Goal: Information Seeking & Learning: Learn about a topic

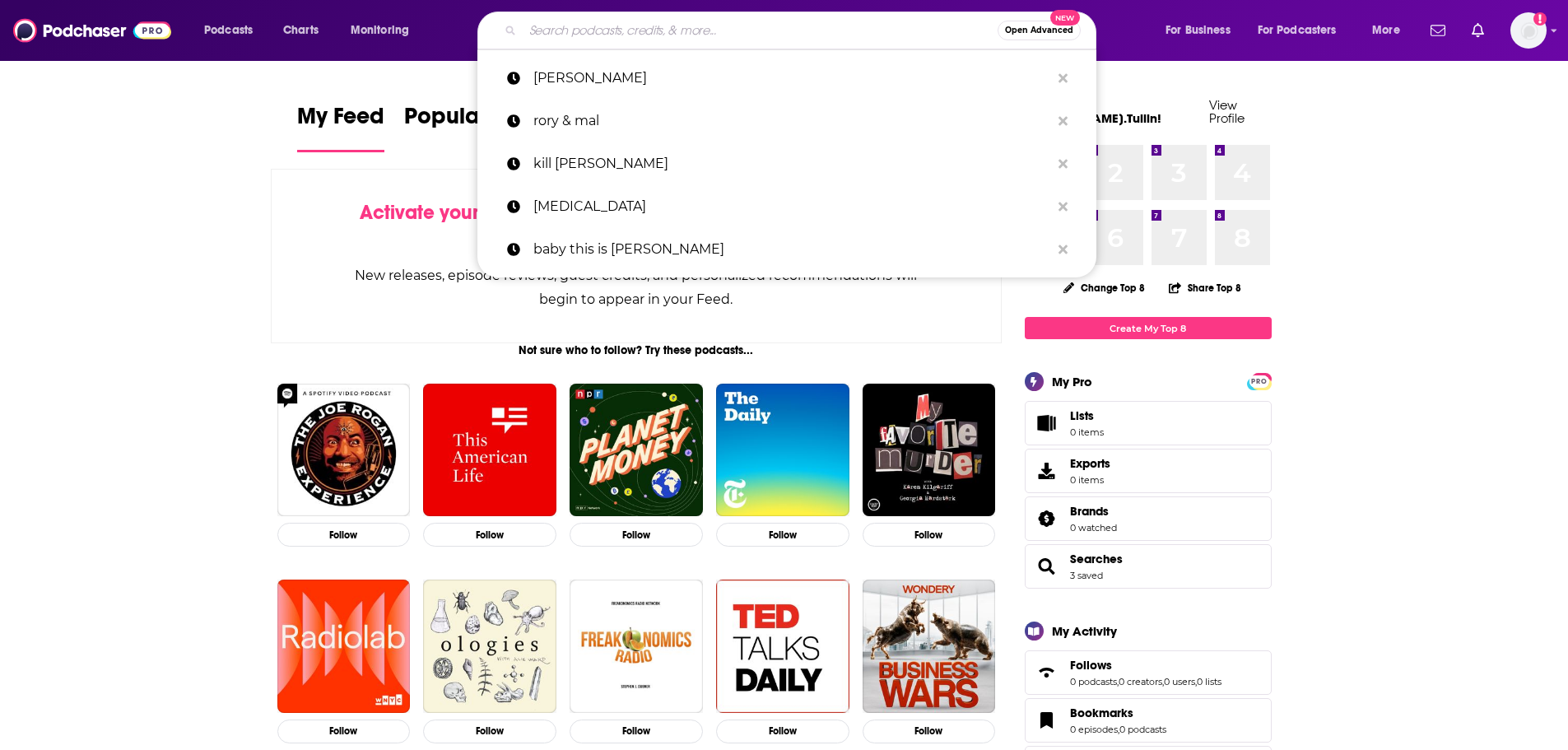
click at [561, 32] on input "Search podcasts, credits, & more..." at bounding box center [760, 31] width 475 height 26
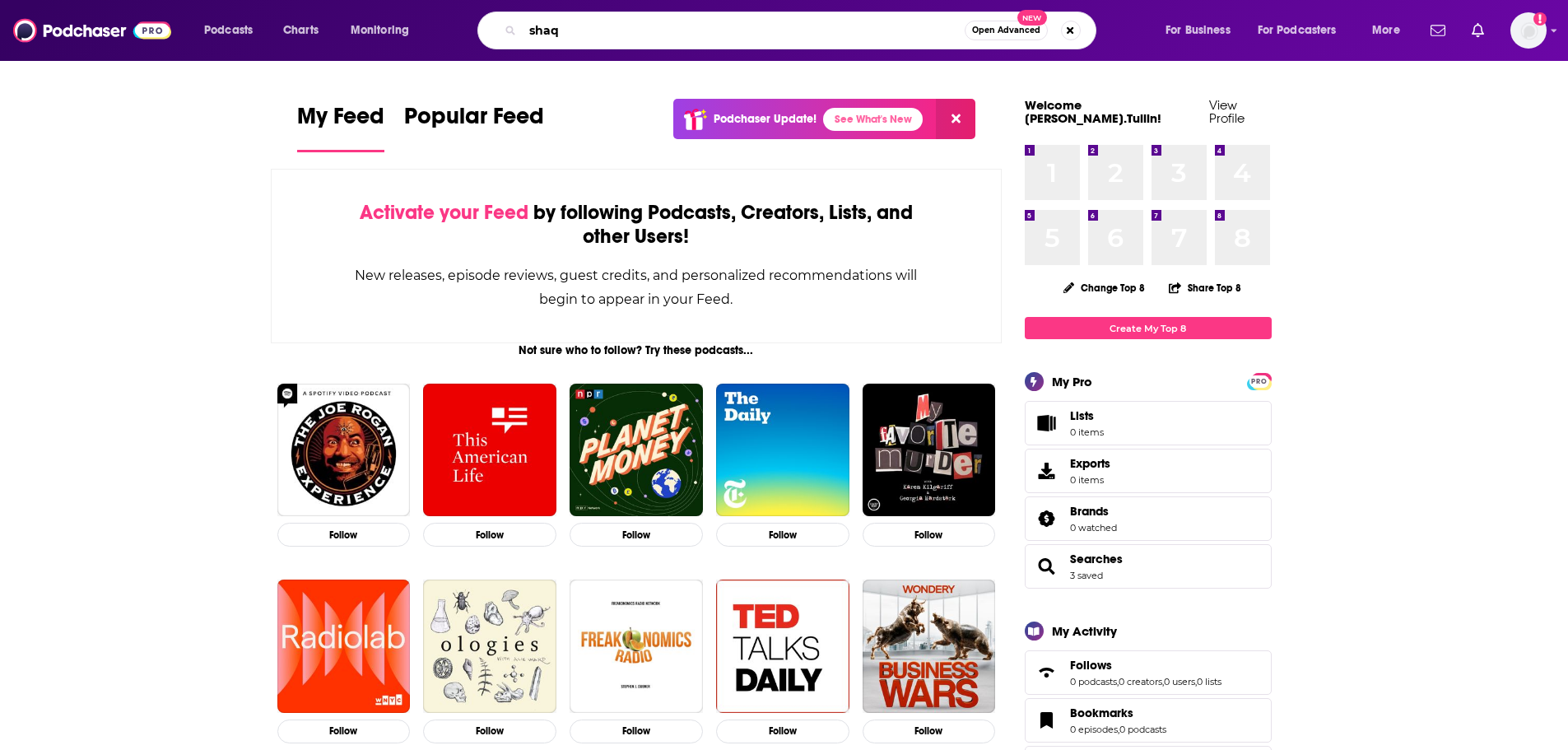
type input "shaq"
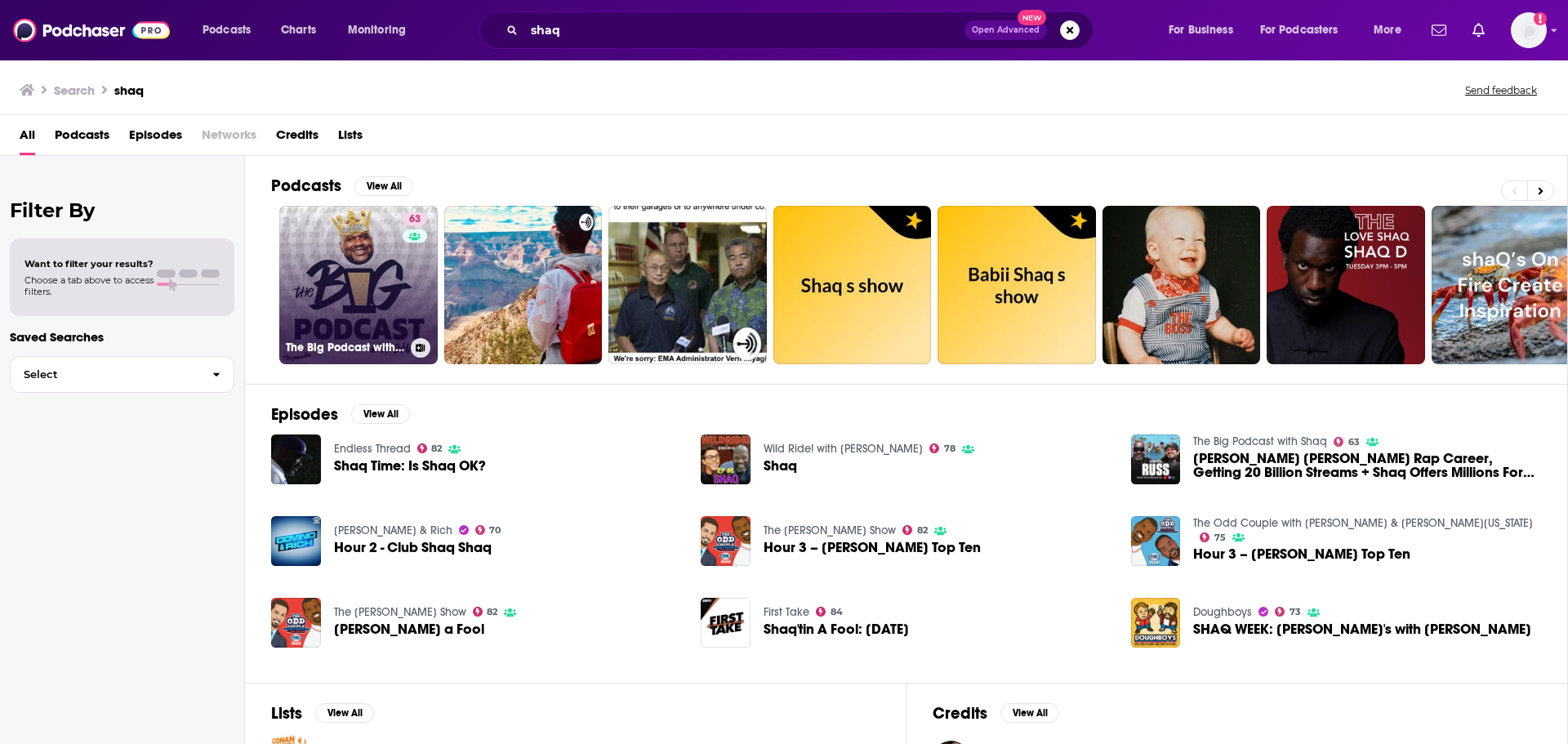
click at [382, 283] on link "63 The Big Podcast with Shaq" at bounding box center [358, 284] width 159 height 159
